Goal: Task Accomplishment & Management: Use online tool/utility

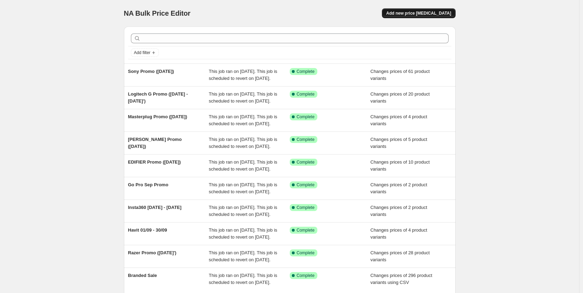
click at [418, 12] on span "Add new price [MEDICAL_DATA]" at bounding box center [418, 13] width 65 height 6
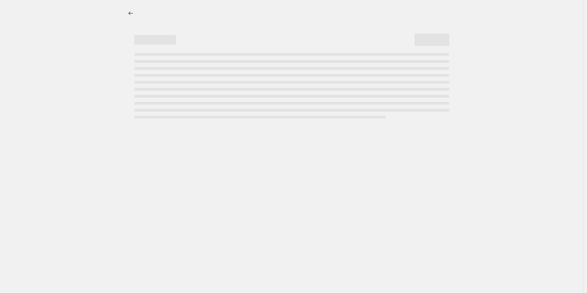
select select "percentage"
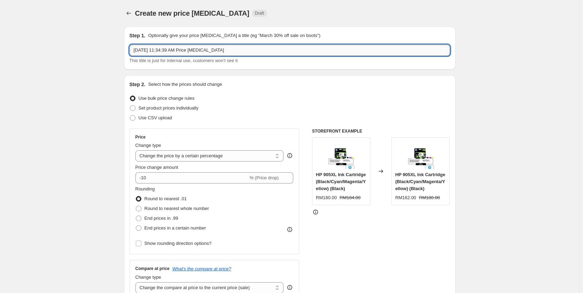
click at [175, 52] on input "[DATE] 11:34:39 AM Price [MEDICAL_DATA]" at bounding box center [290, 50] width 320 height 11
paste input "JBL Promo ([DATE])"
click at [172, 50] on input "JBL Promo ([DATE])" at bounding box center [290, 50] width 320 height 11
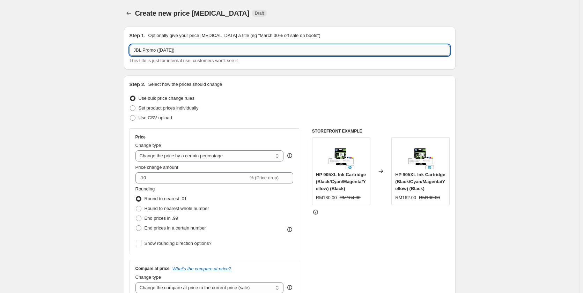
click at [168, 50] on input "JBL Promo ([DATE])" at bounding box center [290, 50] width 320 height 11
type input "JBL Promo ([DATE])"
click at [149, 108] on span "Set product prices individually" at bounding box center [169, 107] width 60 height 5
click at [130, 106] on input "Set product prices individually" at bounding box center [130, 105] width 0 height 0
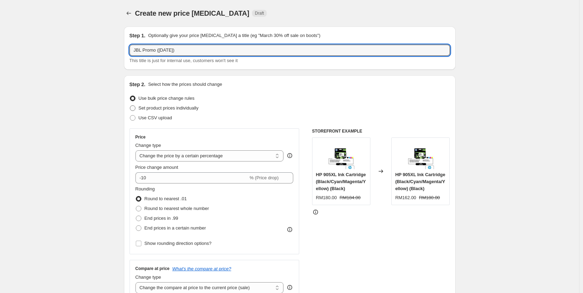
radio input "true"
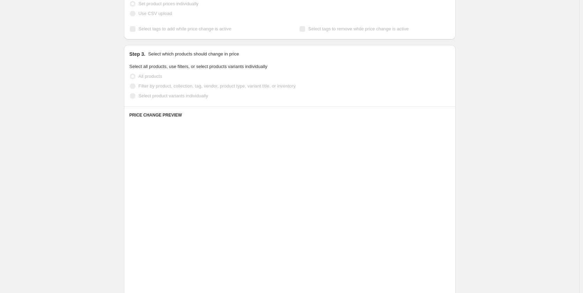
scroll to position [105, 0]
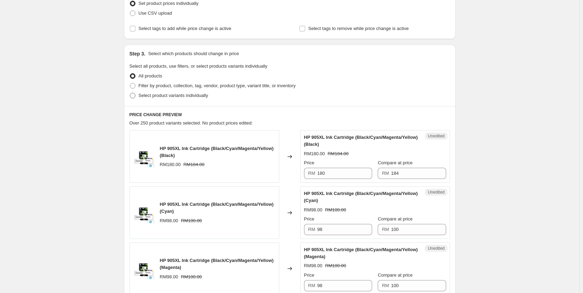
click at [153, 97] on span "Select product variants individually" at bounding box center [173, 95] width 69 height 5
click at [130, 93] on input "Select product variants individually" at bounding box center [130, 93] width 0 height 0
radio input "true"
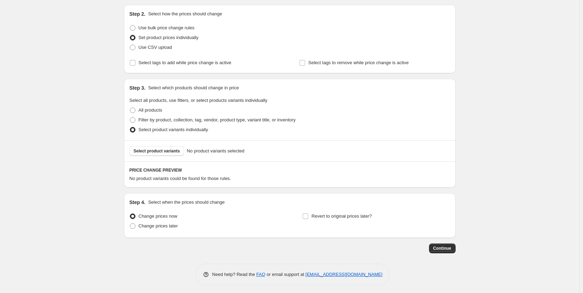
scroll to position [73, 0]
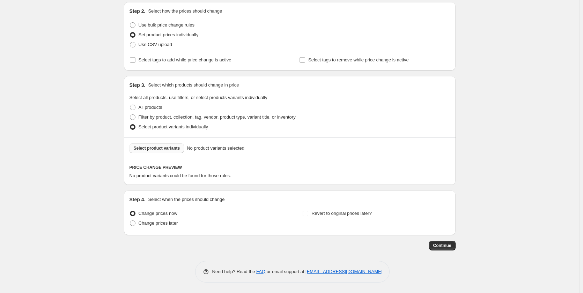
click at [163, 145] on button "Select product variants" at bounding box center [157, 148] width 55 height 10
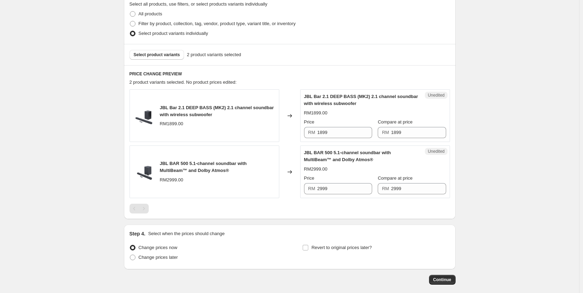
scroll to position [178, 0]
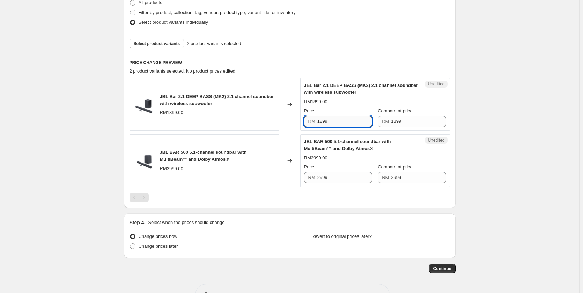
click at [343, 120] on input "1899" at bounding box center [344, 121] width 55 height 11
click at [340, 124] on input "1899" at bounding box center [344, 121] width 55 height 11
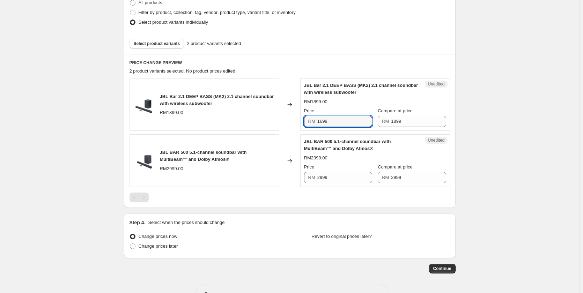
type input "1699"
click at [358, 183] on div "Unedited JBL BAR 500 5.1-channel soundbar with MultiBeam™ and Dolby Atmos® RM29…" at bounding box center [375, 160] width 150 height 53
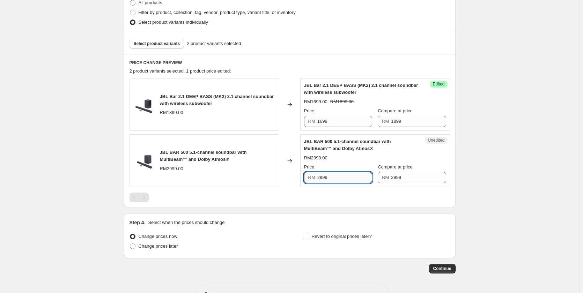
click at [356, 180] on input "2999" at bounding box center [344, 177] width 55 height 11
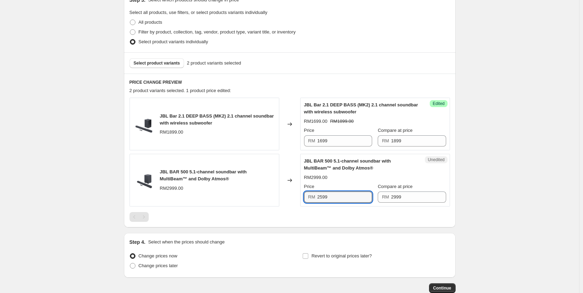
scroll to position [143, 0]
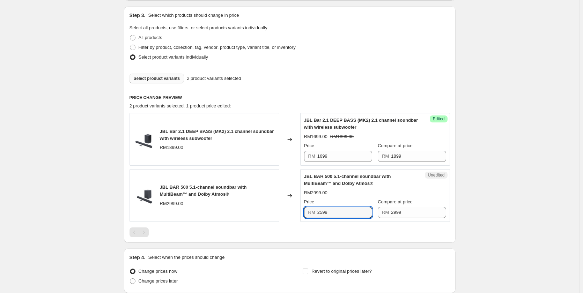
type input "2599"
click at [152, 74] on div "Select product variants 2 product variants selected" at bounding box center [290, 78] width 332 height 21
click at [152, 75] on button "Select product variants" at bounding box center [157, 79] width 55 height 10
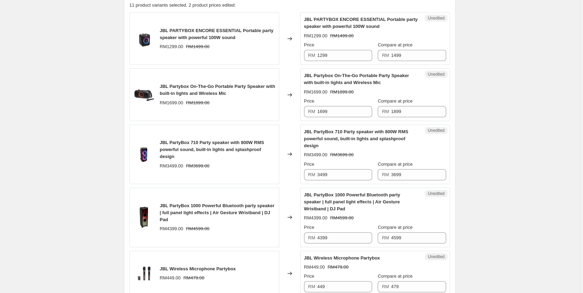
scroll to position [248, 0]
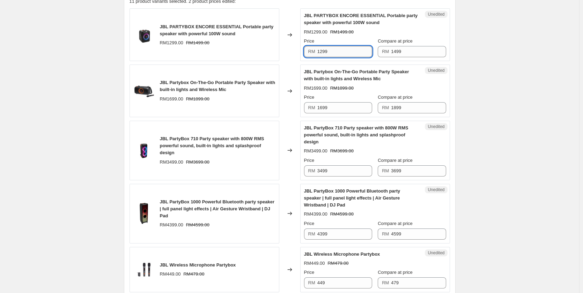
click at [338, 50] on input "1299" at bounding box center [344, 51] width 55 height 11
click at [335, 113] on div "Unedited JBL Partybox On-The-Go Portable Party Speaker with built-in lights and…" at bounding box center [375, 91] width 150 height 53
click at [335, 104] on input "1699" at bounding box center [344, 107] width 55 height 11
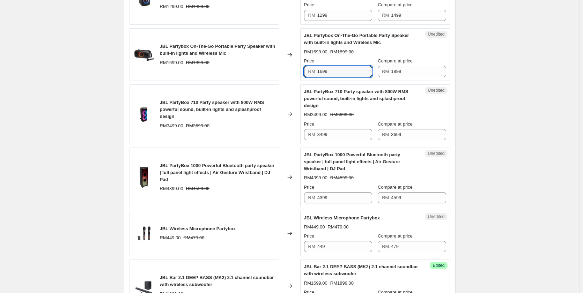
scroll to position [318, 0]
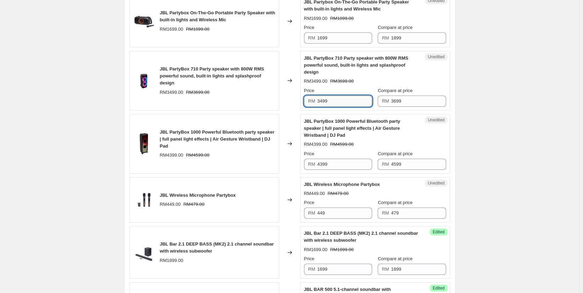
click at [343, 99] on input "3499" at bounding box center [344, 101] width 55 height 11
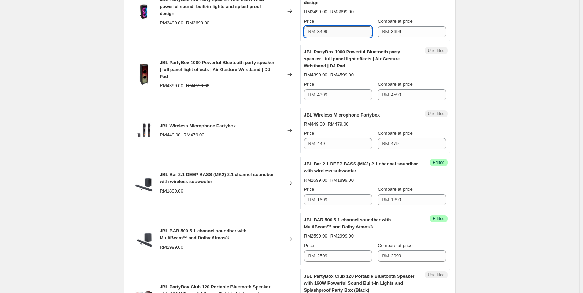
scroll to position [388, 0]
click at [343, 95] on input "4399" at bounding box center [344, 94] width 55 height 11
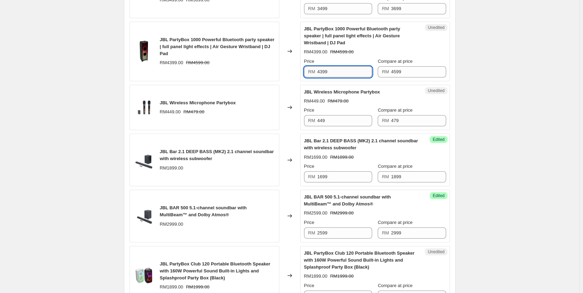
scroll to position [422, 0]
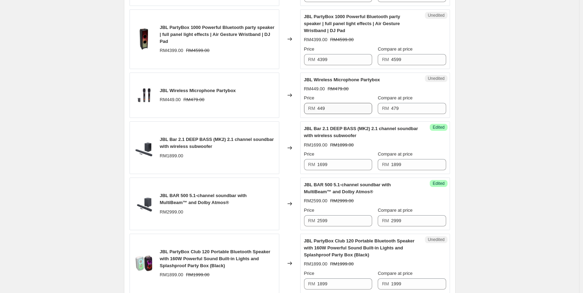
click at [345, 103] on div "Price RM 449" at bounding box center [338, 105] width 68 height 20
click at [345, 103] on input "449" at bounding box center [344, 108] width 55 height 11
click at [345, 106] on input "449" at bounding box center [344, 108] width 55 height 11
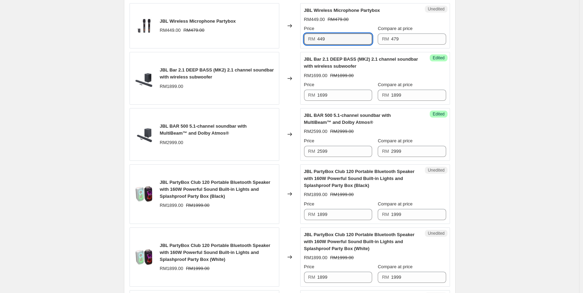
scroll to position [492, 0]
click at [349, 94] on input "1699" at bounding box center [344, 94] width 55 height 11
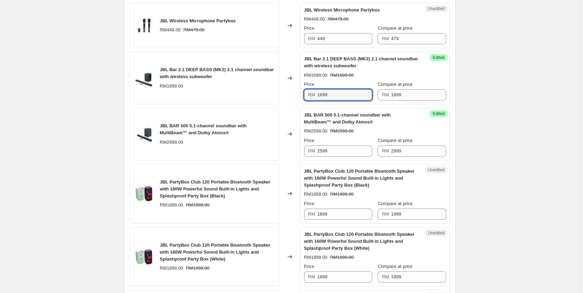
click at [350, 145] on div "Price RM 2599" at bounding box center [338, 147] width 68 height 20
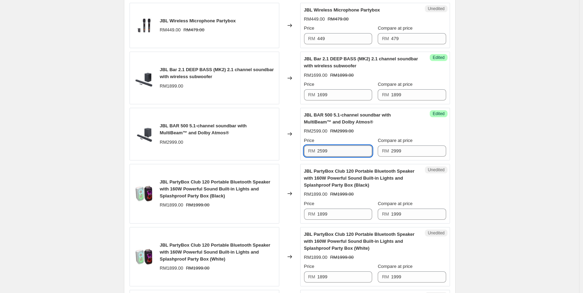
click at [351, 156] on input "2599" at bounding box center [344, 151] width 55 height 11
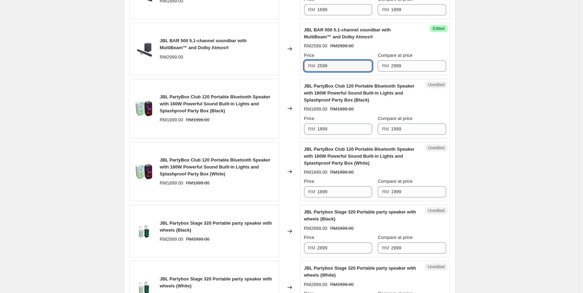
scroll to position [597, 0]
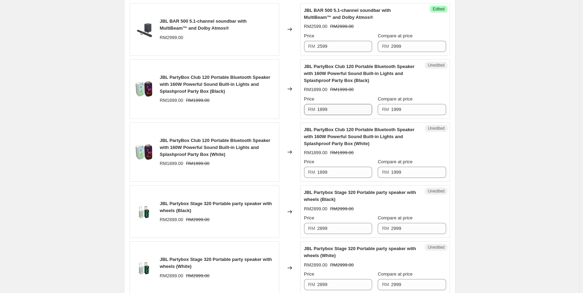
click at [342, 105] on div "Price RM 1899" at bounding box center [338, 106] width 68 height 20
click at [341, 111] on input "1899" at bounding box center [344, 109] width 55 height 11
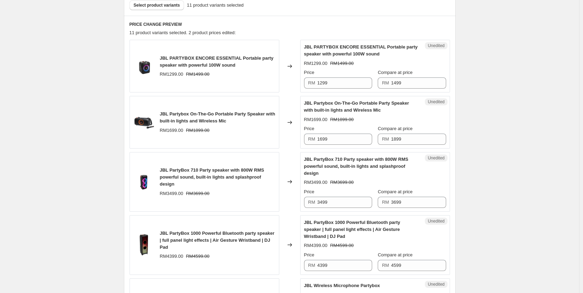
scroll to position [64, 0]
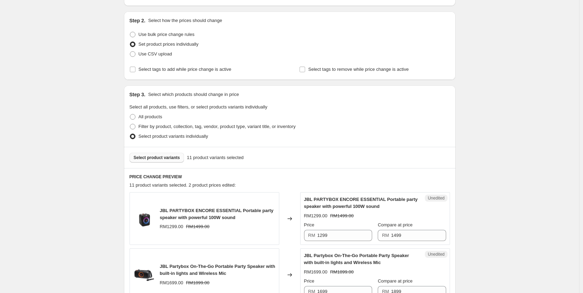
click at [173, 160] on span "Select product variants" at bounding box center [157, 158] width 46 height 6
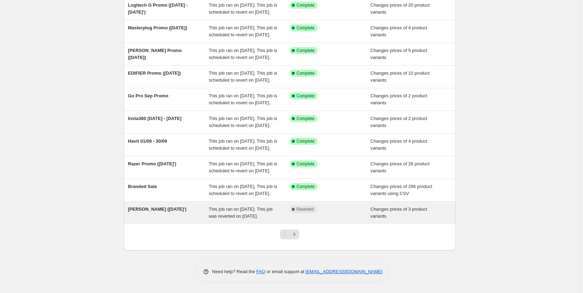
scroll to position [136, 0]
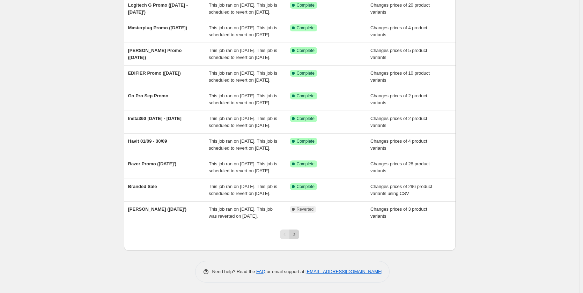
click at [302, 236] on div at bounding box center [289, 237] width 28 height 27
click at [299, 235] on button "Next" at bounding box center [294, 235] width 10 height 10
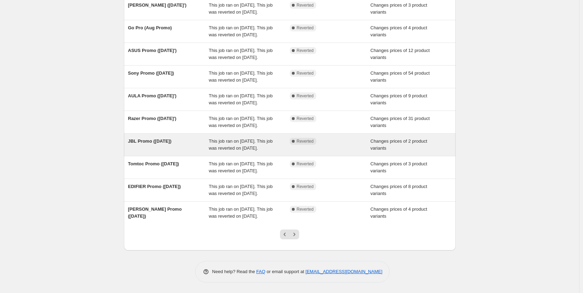
copy span "JBL Promo ([DATE])"
drag, startPoint x: 128, startPoint y: 109, endPoint x: 182, endPoint y: 114, distance: 53.3
click at [182, 134] on div "JBL Promo (August '25) This job ran on August 26, 2025. This job was reverted o…" at bounding box center [290, 145] width 332 height 22
